Goal: Task Accomplishment & Management: Manage account settings

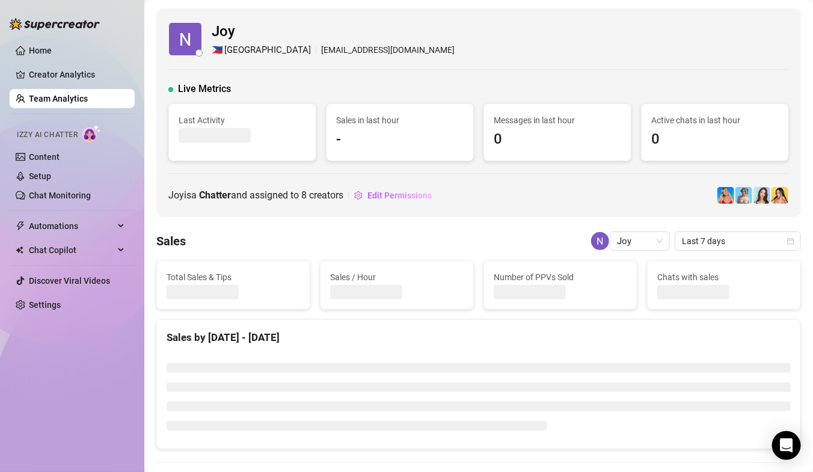
click at [75, 101] on link "Team Analytics" at bounding box center [58, 99] width 59 height 10
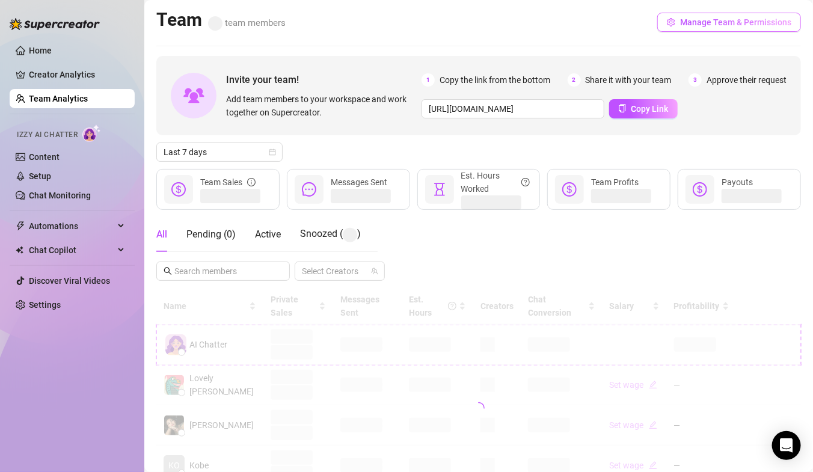
click at [743, 17] on span "Manage Team & Permissions" at bounding box center [735, 22] width 111 height 10
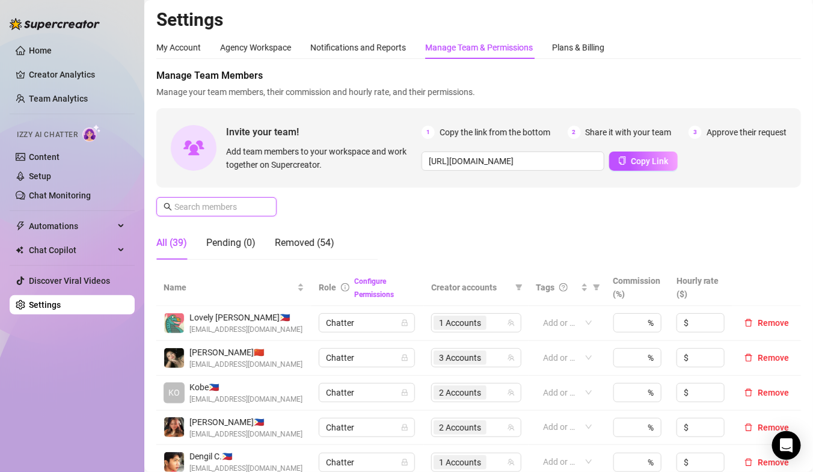
click at [195, 209] on input "text" at bounding box center [216, 206] width 85 height 13
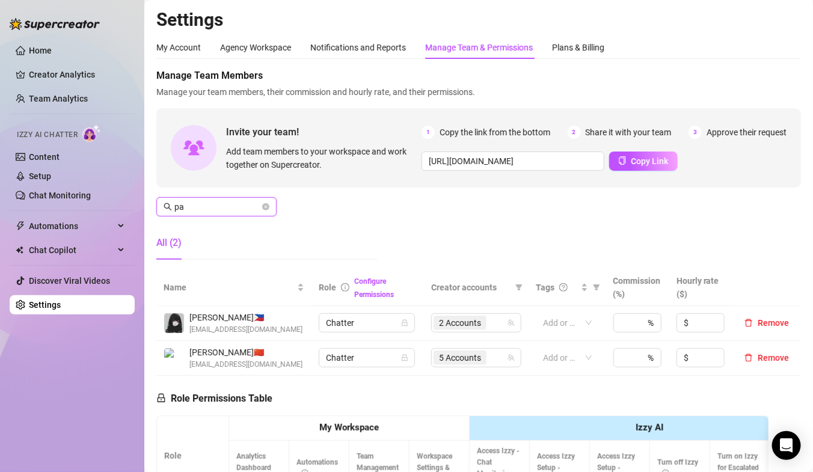
type input "p"
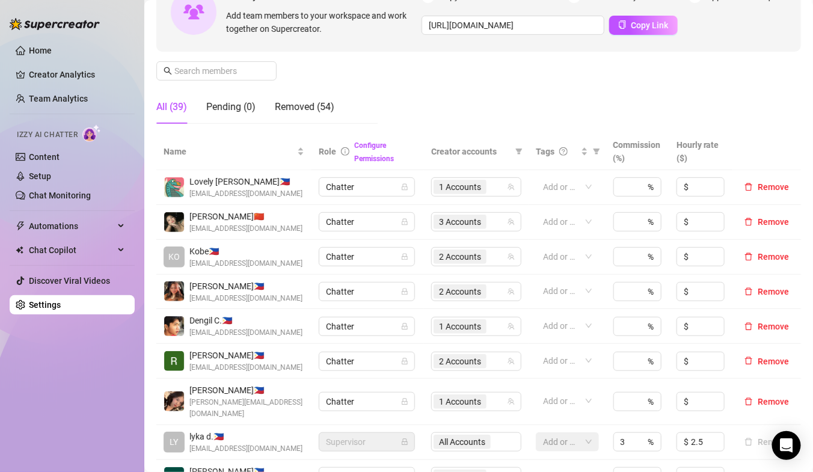
scroll to position [48, 0]
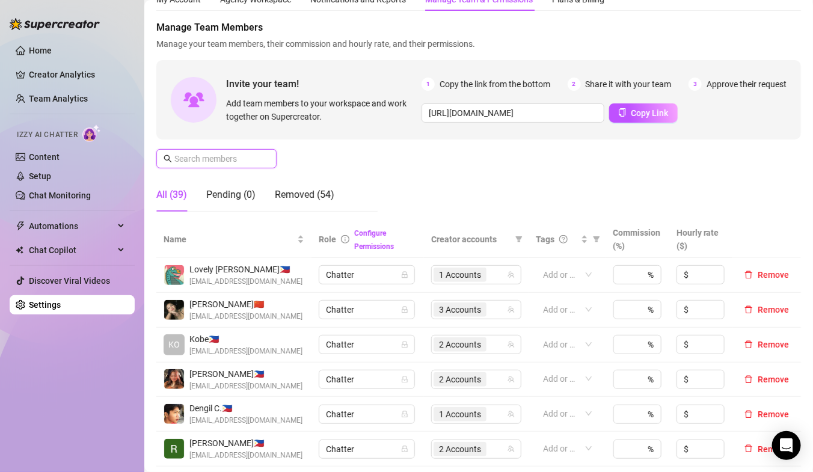
click at [216, 157] on input "text" at bounding box center [216, 158] width 85 height 13
click at [207, 163] on input "text" at bounding box center [216, 158] width 85 height 13
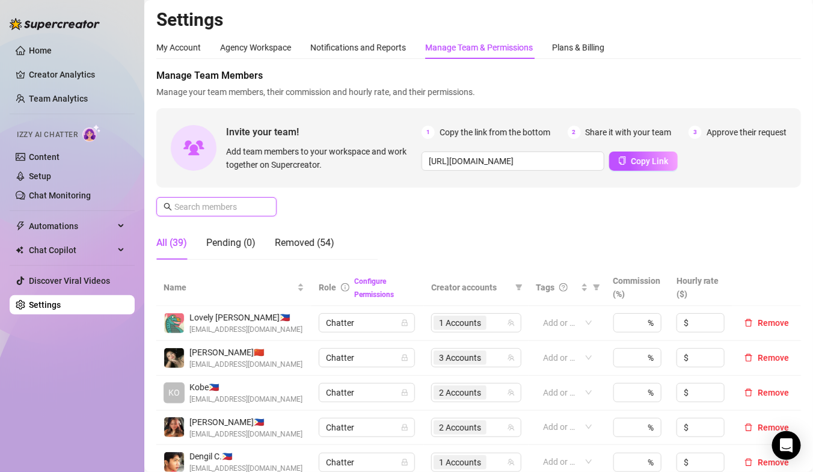
click at [218, 212] on input "text" at bounding box center [216, 206] width 85 height 13
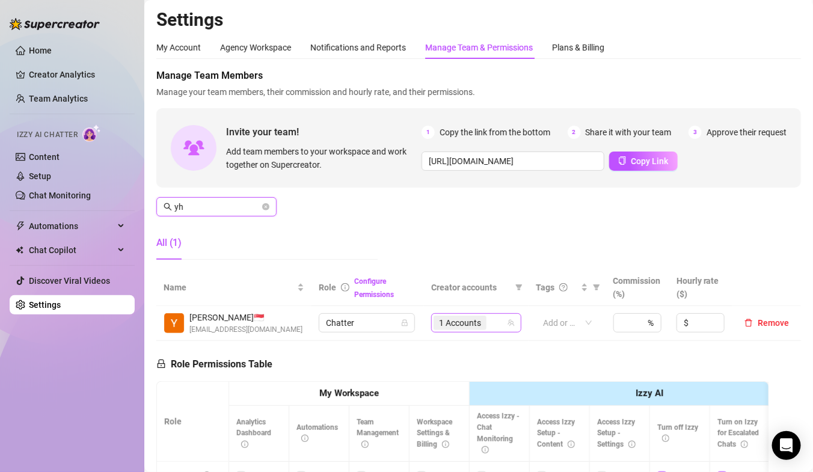
click at [501, 321] on div "1 Accounts" at bounding box center [470, 322] width 73 height 17
type input "yh"
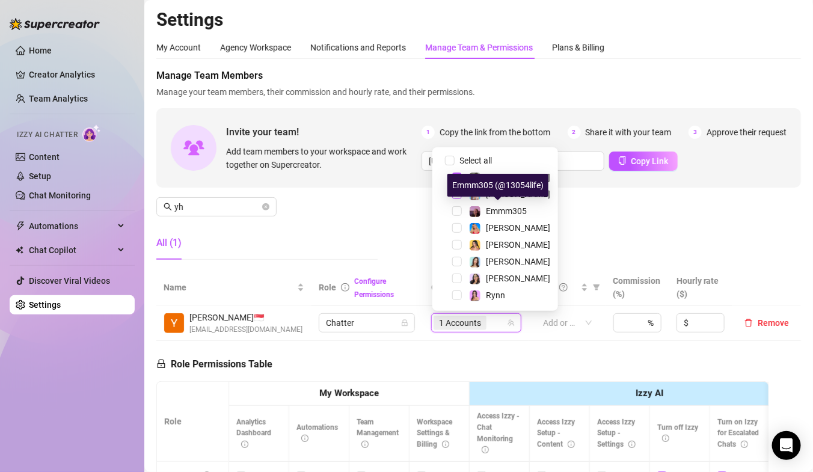
click at [455, 197] on span "Select tree node" at bounding box center [457, 194] width 10 height 10
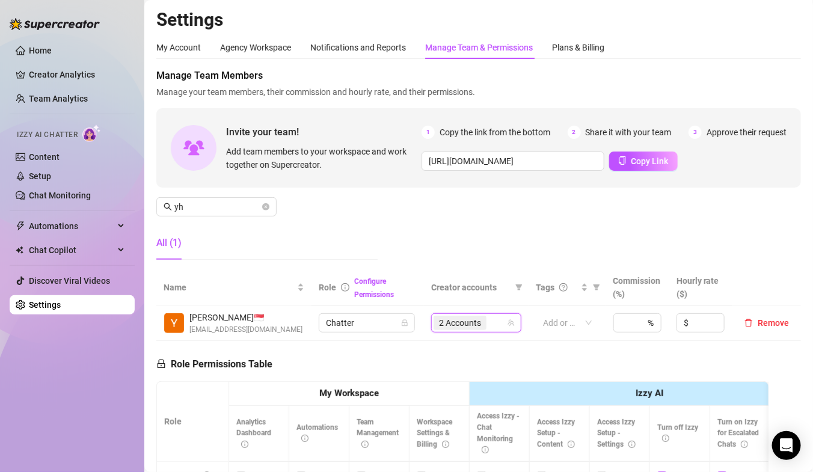
click at [694, 211] on div "Manage Team Members Manage your team members, their commission and hourly rate,…" at bounding box center [478, 169] width 645 height 201
click at [443, 222] on div "Manage Team Members Manage your team members, their commission and hourly rate,…" at bounding box center [478, 169] width 645 height 201
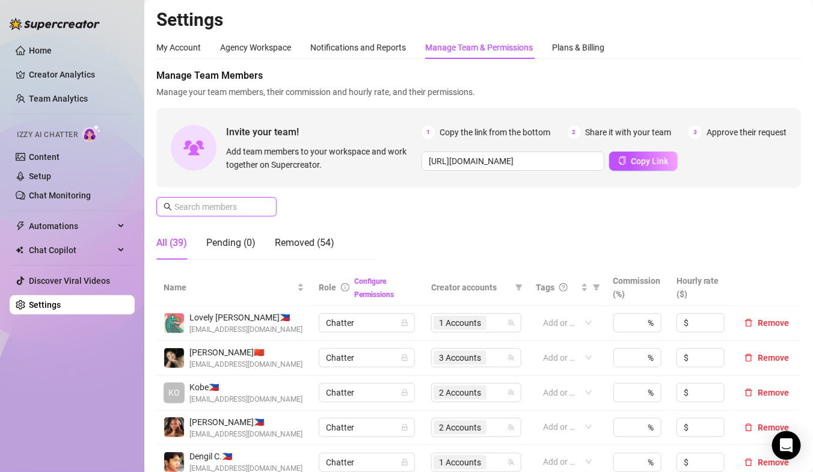
click at [198, 206] on input "text" at bounding box center [216, 206] width 85 height 13
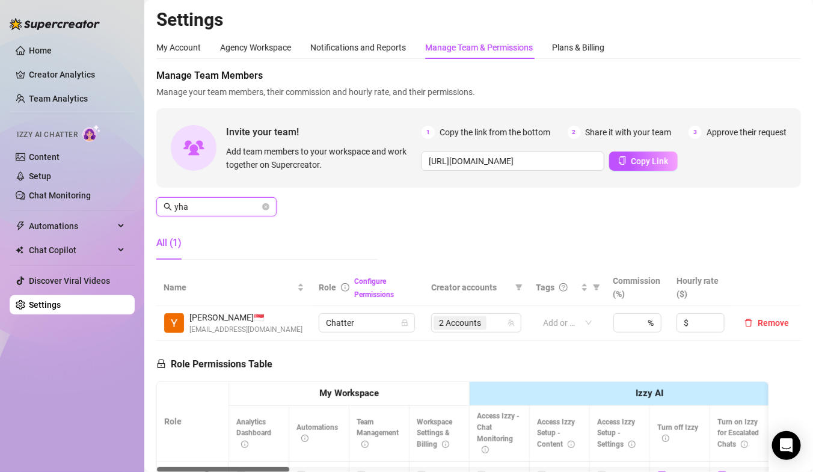
type input "yha"
